Goal: Task Accomplishment & Management: Manage account settings

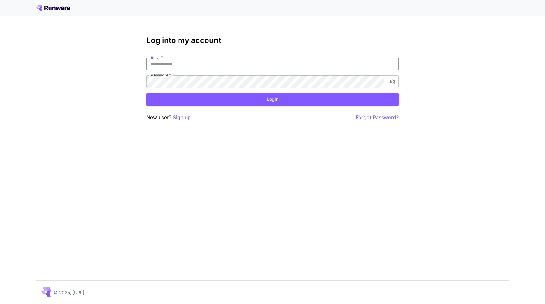
click at [173, 61] on input "Email   *" at bounding box center [272, 63] width 253 height 13
click at [164, 77] on body "Log into my account Email   * Email   * Password   * Password   * Login New use…" at bounding box center [272, 152] width 545 height 304
click at [166, 81] on body "Log into my account Email   * Email   * Password   * Password   * Login New use…" at bounding box center [272, 152] width 545 height 304
type input "**********"
click at [185, 96] on button "Login" at bounding box center [272, 99] width 253 height 13
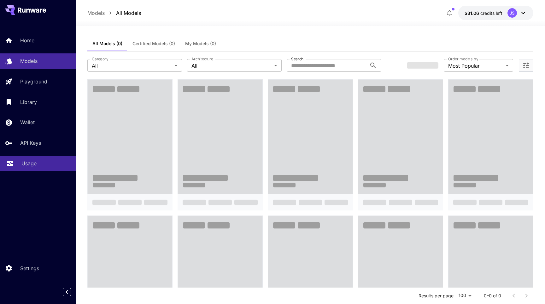
click at [23, 162] on p "Usage" at bounding box center [28, 163] width 15 height 8
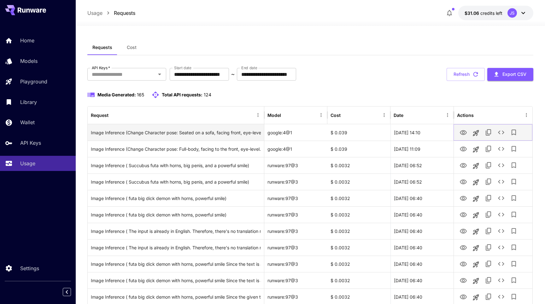
click at [463, 133] on icon "View" at bounding box center [463, 132] width 7 height 5
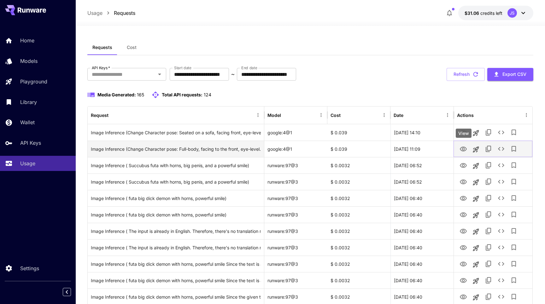
click at [462, 150] on icon "View" at bounding box center [463, 148] width 7 height 5
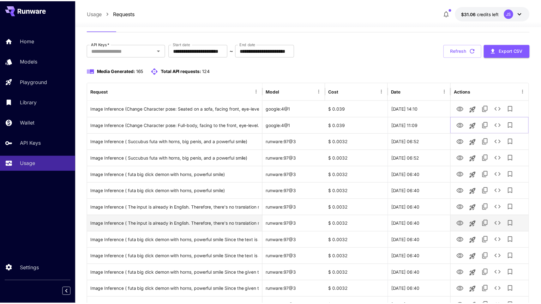
scroll to position [19, 0]
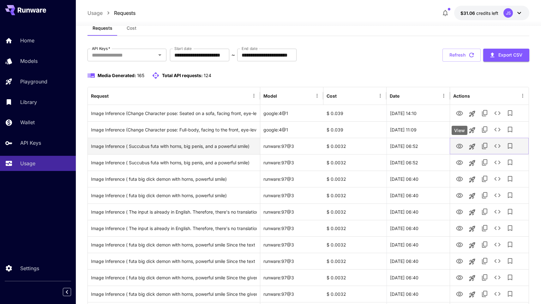
click at [461, 146] on icon "View" at bounding box center [459, 146] width 7 height 5
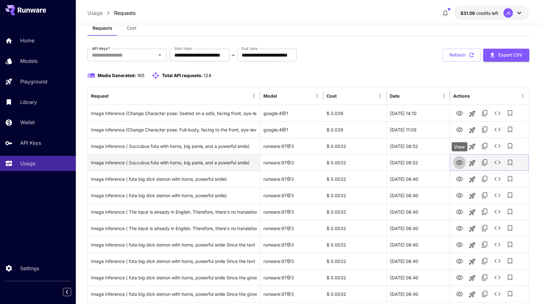
click at [460, 162] on icon "View" at bounding box center [459, 162] width 7 height 5
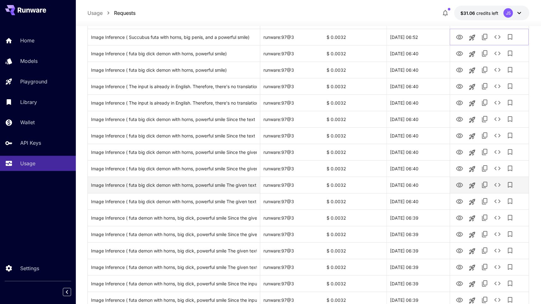
scroll to position [358, 0]
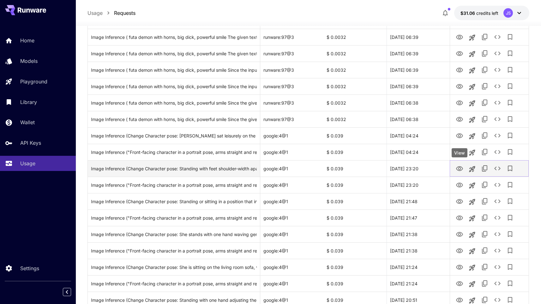
click at [461, 168] on icon "View" at bounding box center [460, 169] width 8 height 8
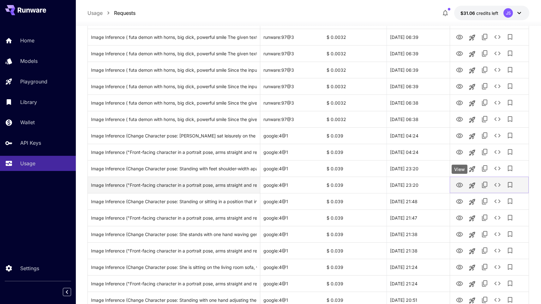
click at [459, 188] on icon "View" at bounding box center [460, 185] width 8 height 8
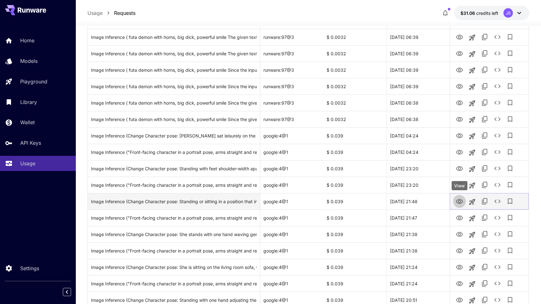
click at [460, 199] on icon "View" at bounding box center [460, 202] width 8 height 8
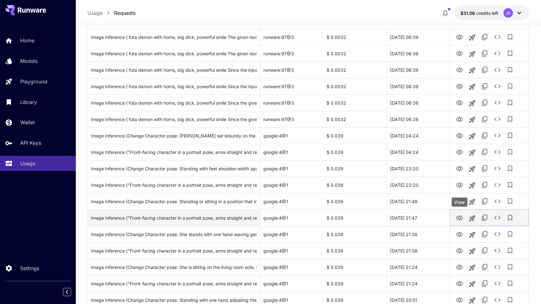
click at [459, 217] on icon "View" at bounding box center [460, 218] width 8 height 8
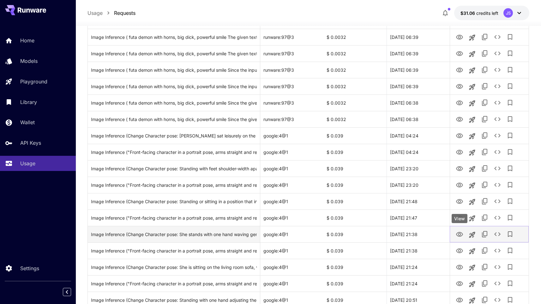
click at [460, 235] on icon "View" at bounding box center [460, 234] width 8 height 8
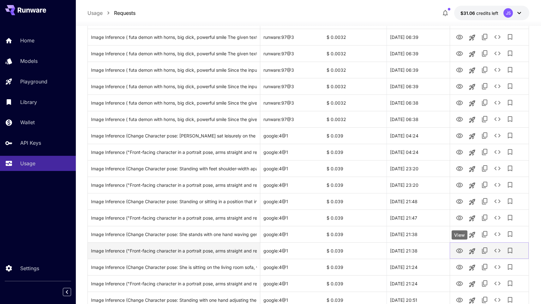
click at [462, 250] on icon "View" at bounding box center [460, 251] width 8 height 8
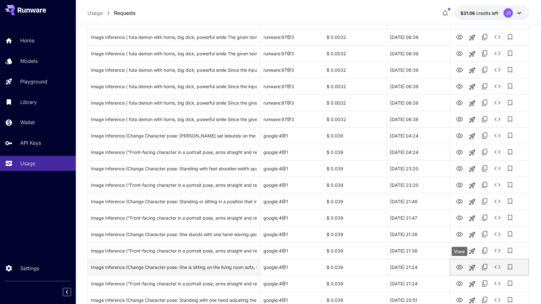
click at [460, 260] on button "View" at bounding box center [459, 266] width 13 height 13
